Goal: Task Accomplishment & Management: Use online tool/utility

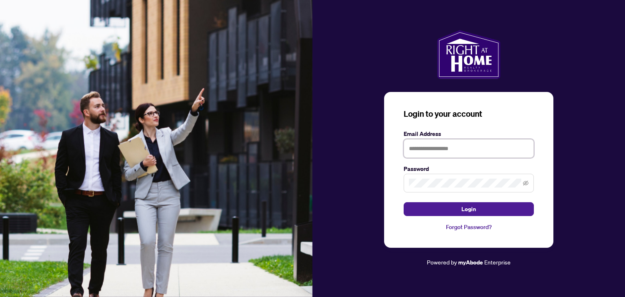
click at [433, 150] on input "text" at bounding box center [468, 148] width 130 height 19
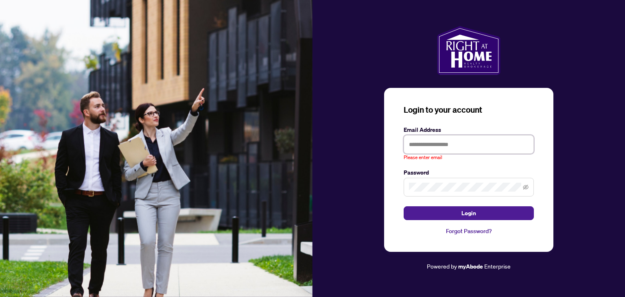
type input "**********"
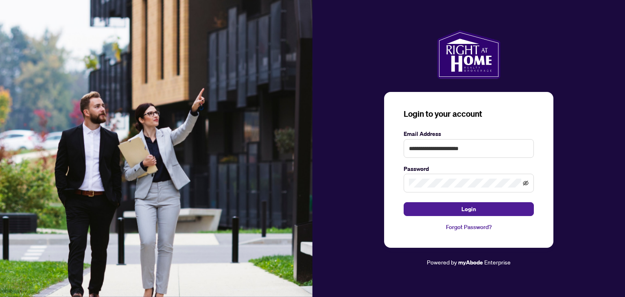
click at [525, 183] on icon "eye-invisible" at bounding box center [526, 183] width 6 height 6
click at [492, 210] on button "Login" at bounding box center [468, 209] width 130 height 14
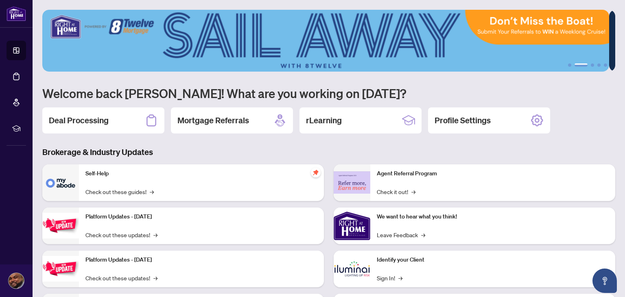
click at [105, 103] on div "1 2 3 4 5 Welcome back [PERSON_NAME]! What are you working on [DATE]? Deal Proc…" at bounding box center [328, 176] width 573 height 333
click at [104, 109] on div "Deal Processing" at bounding box center [103, 120] width 122 height 26
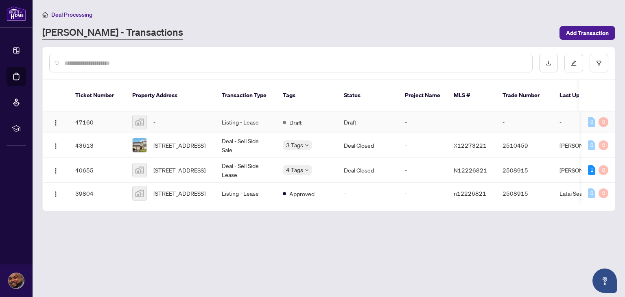
click at [181, 115] on div "-" at bounding box center [170, 122] width 76 height 15
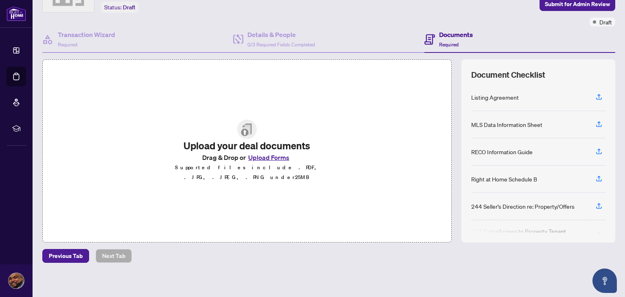
scroll to position [55, 0]
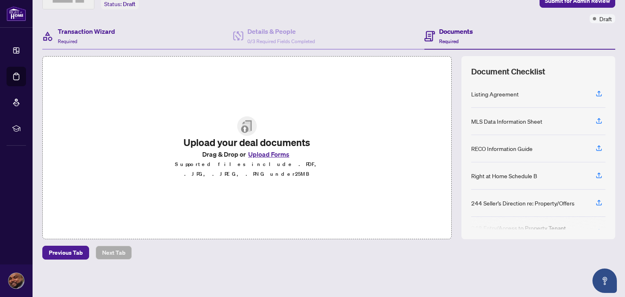
click at [168, 30] on div "Transaction Wizard Required" at bounding box center [137, 36] width 191 height 26
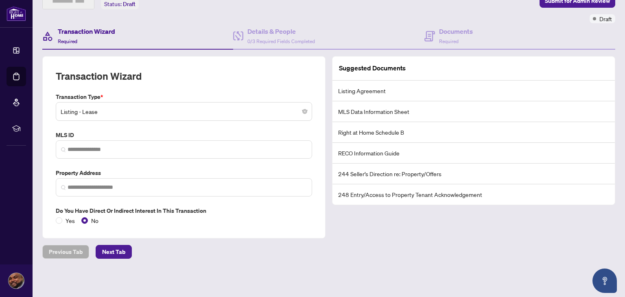
scroll to position [54, 0]
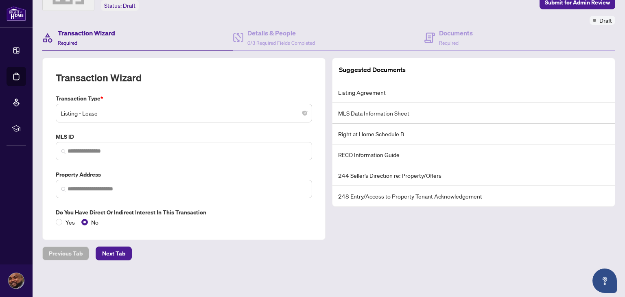
click at [174, 44] on div "Transaction Wizard Required" at bounding box center [137, 38] width 191 height 26
click at [347, 135] on li "Right at Home Schedule B" at bounding box center [473, 134] width 282 height 21
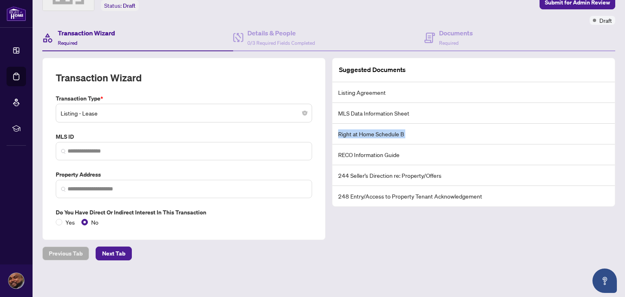
click at [347, 135] on li "Right at Home Schedule B" at bounding box center [473, 134] width 282 height 21
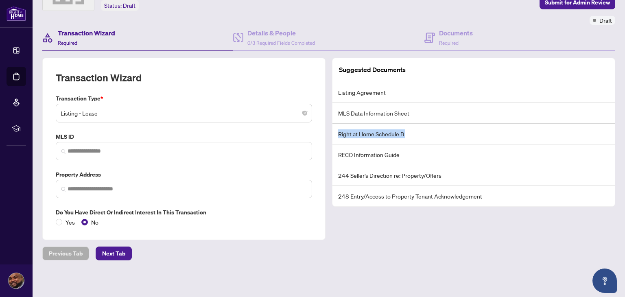
click at [347, 135] on li "Right at Home Schedule B" at bounding box center [473, 134] width 282 height 21
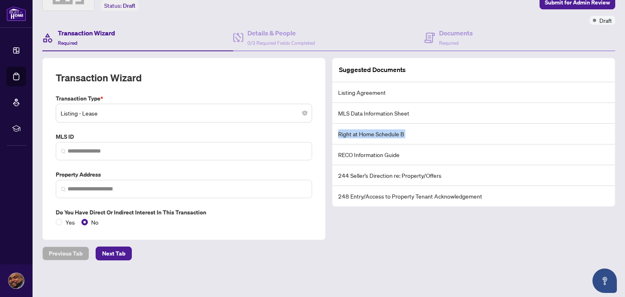
click at [347, 135] on li "Right at Home Schedule B" at bounding box center [473, 134] width 282 height 21
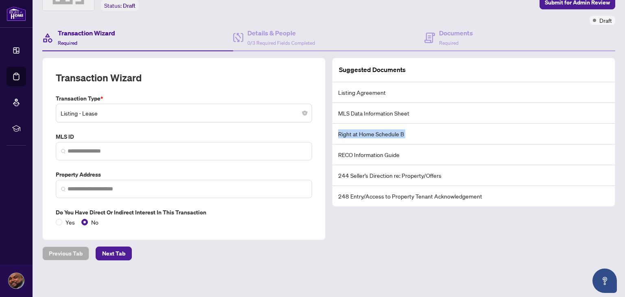
click at [347, 135] on li "Right at Home Schedule B" at bounding box center [473, 134] width 282 height 21
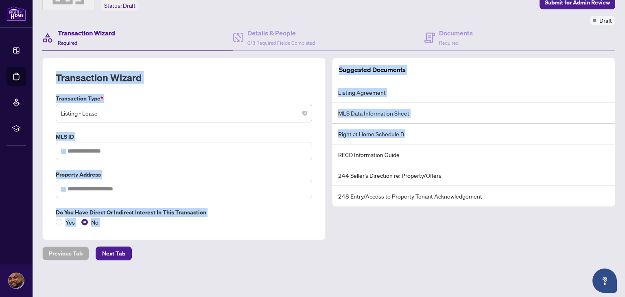
drag, startPoint x: 347, startPoint y: 135, endPoint x: 238, endPoint y: 84, distance: 120.8
click at [238, 84] on div "Transaction Wizard Transaction Type * Listing - Lease MLS ID Property Address D…" at bounding box center [328, 149] width 579 height 182
